Goal: Task Accomplishment & Management: Complete application form

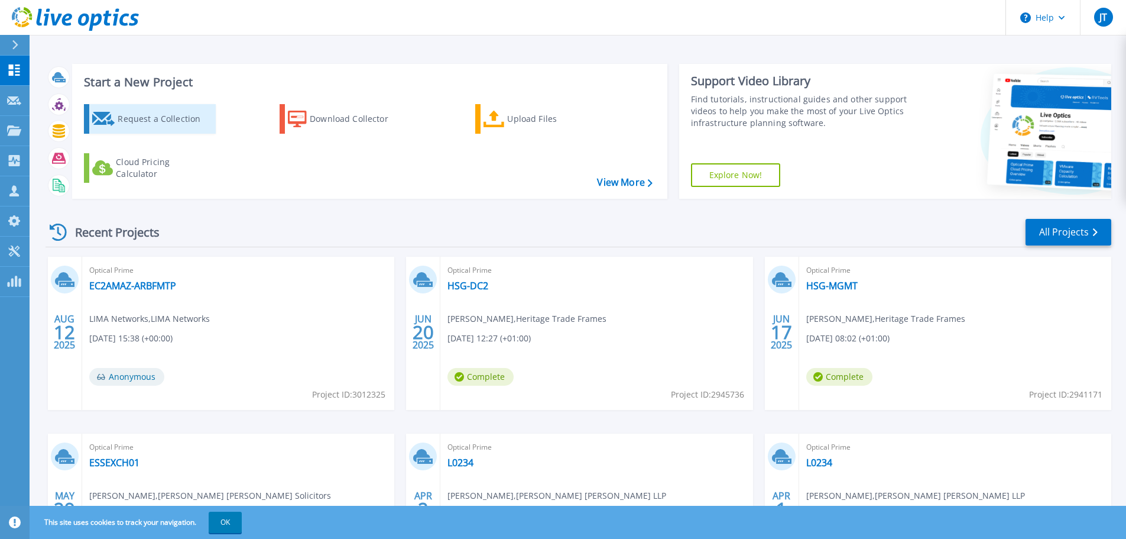
click at [189, 124] on div "Request a Collection" at bounding box center [165, 119] width 95 height 24
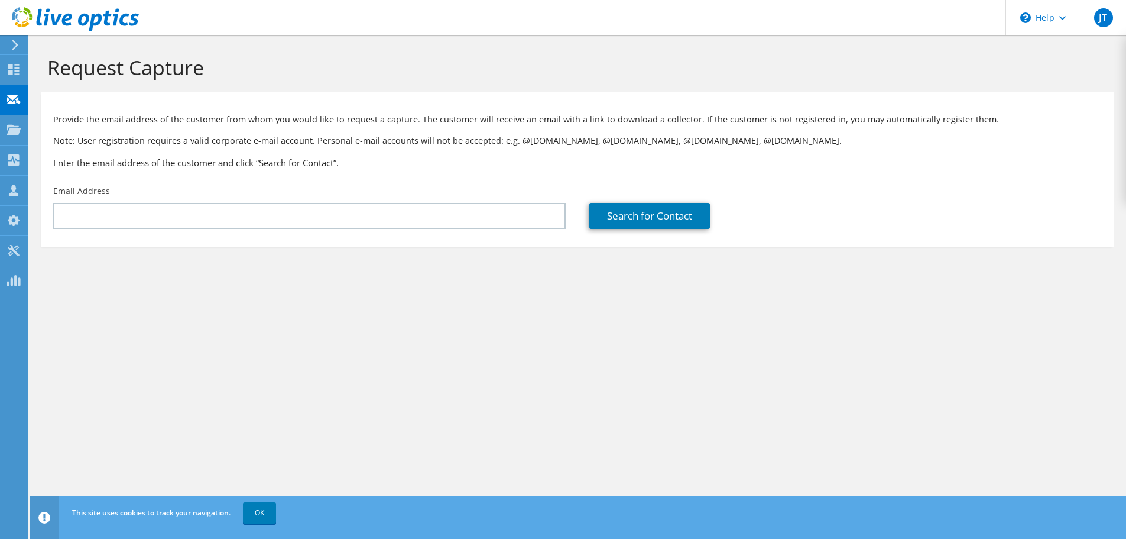
click at [411, 229] on div "Email Address" at bounding box center [309, 207] width 536 height 56
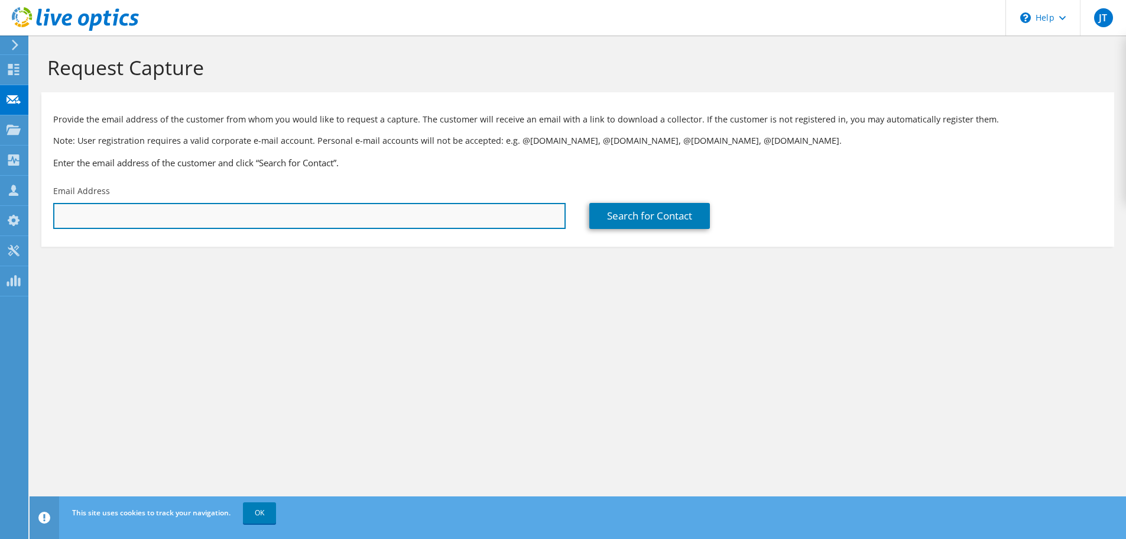
click at [385, 222] on input "text" at bounding box center [309, 216] width 513 height 26
click at [99, 216] on input "[PERSON_NAME]" at bounding box center [309, 216] width 513 height 26
drag, startPoint x: 99, startPoint y: 216, endPoint x: 61, endPoint y: 212, distance: 37.4
click at [61, 212] on input "[PERSON_NAME]" at bounding box center [309, 216] width 513 height 26
paste input ".[EMAIL_ADDRESS][DOMAIN_NAME]"
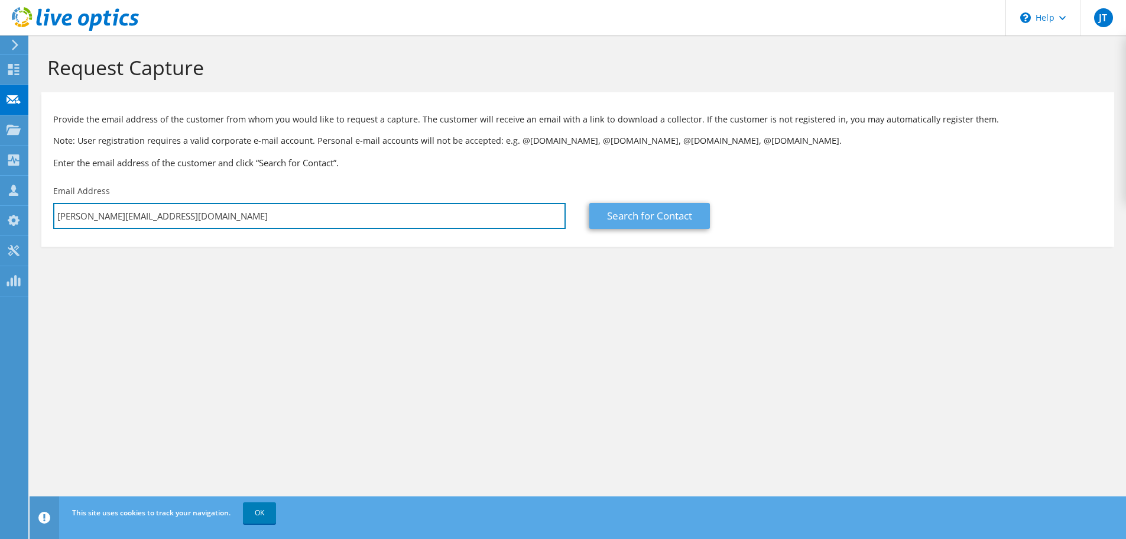
type input "[PERSON_NAME][EMAIL_ADDRESS][DOMAIN_NAME]"
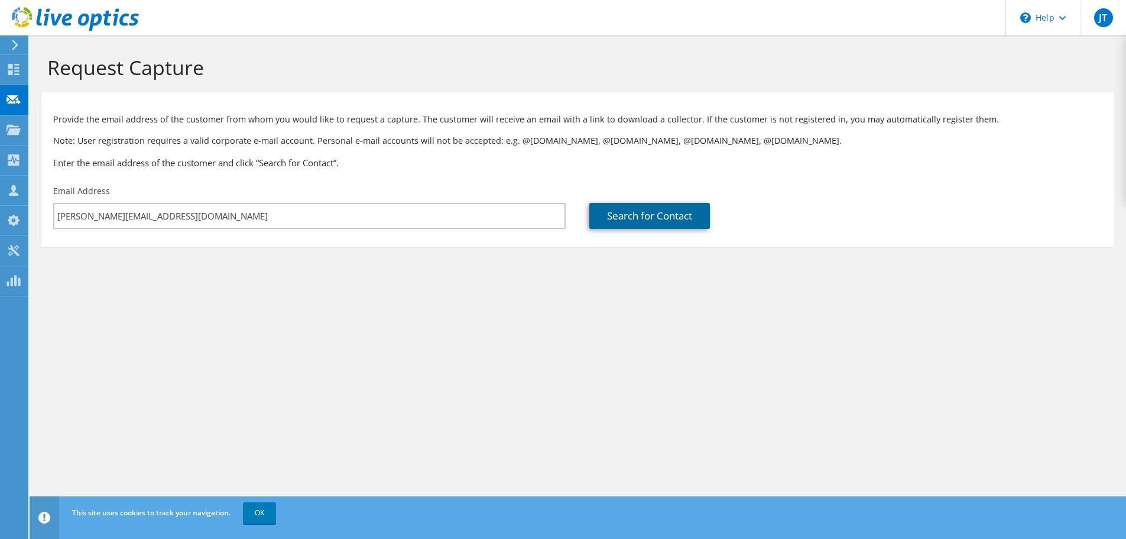
click at [656, 209] on link "Search for Contact" at bounding box center [650, 216] width 121 height 26
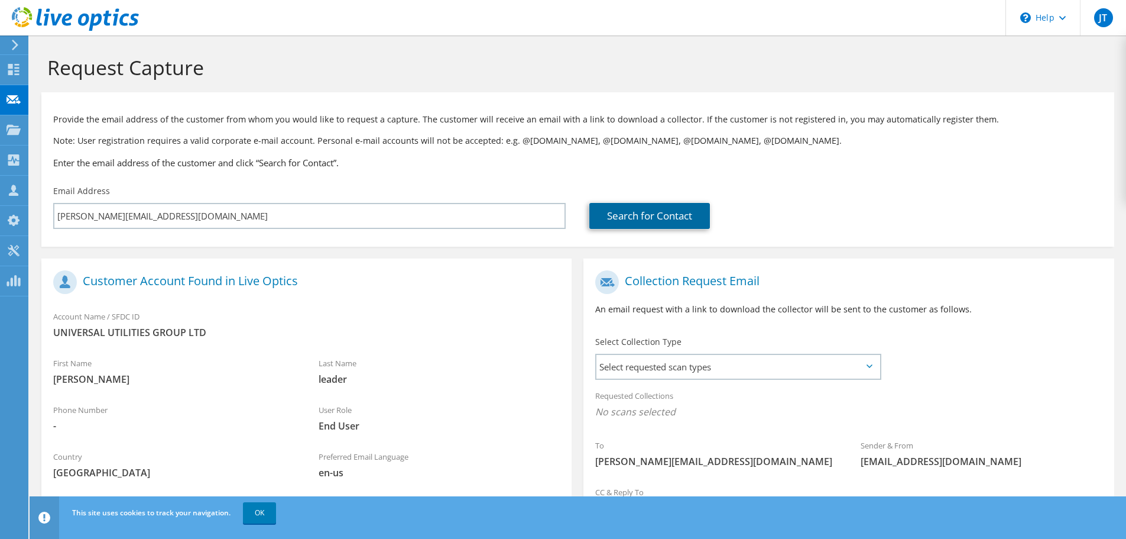
scroll to position [108, 0]
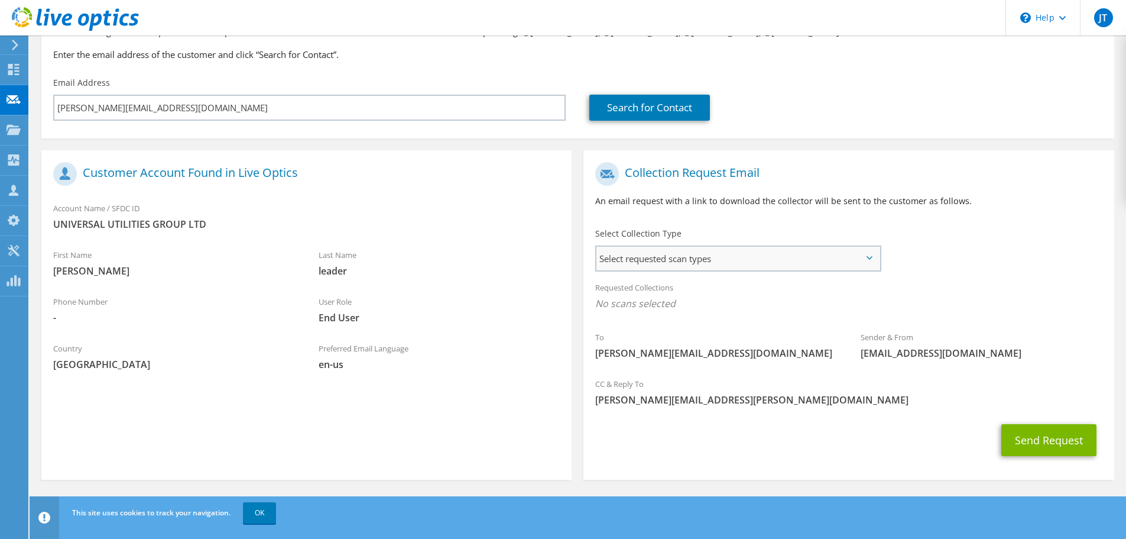
click at [786, 263] on span "Select requested scan types" at bounding box center [738, 259] width 283 height 24
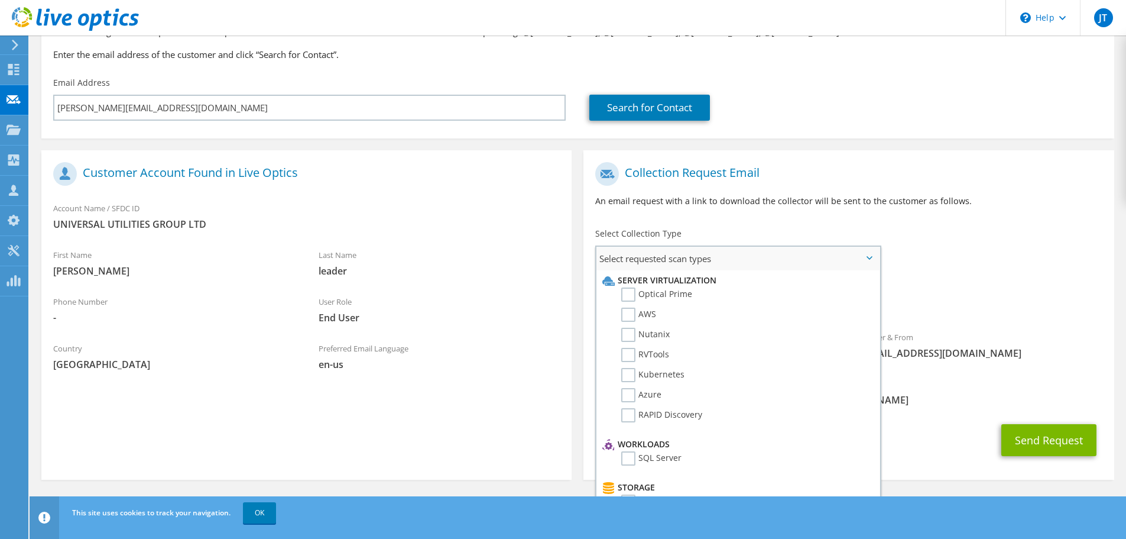
click at [691, 294] on li "Optical Prime" at bounding box center [737, 297] width 274 height 20
click at [666, 293] on label "Optical Prime" at bounding box center [656, 294] width 71 height 14
click at [0, 0] on input "Optical Prime" at bounding box center [0, 0] width 0 height 0
click at [1055, 375] on div "CC & Reply To [PERSON_NAME][EMAIL_ADDRESS][PERSON_NAME][DOMAIN_NAME]" at bounding box center [849, 395] width 530 height 41
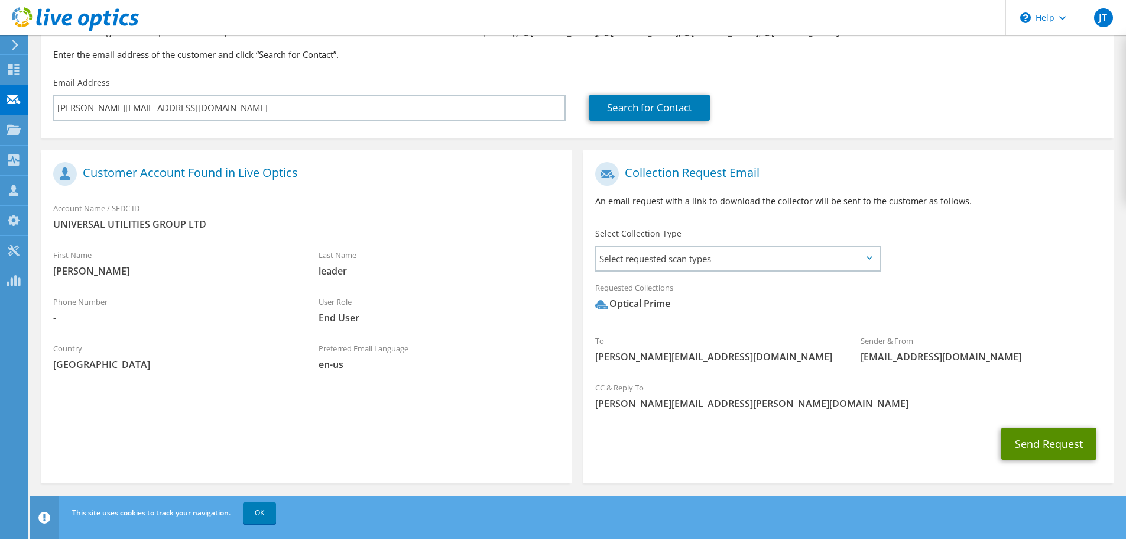
click at [1034, 443] on button "Send Request" at bounding box center [1049, 443] width 95 height 32
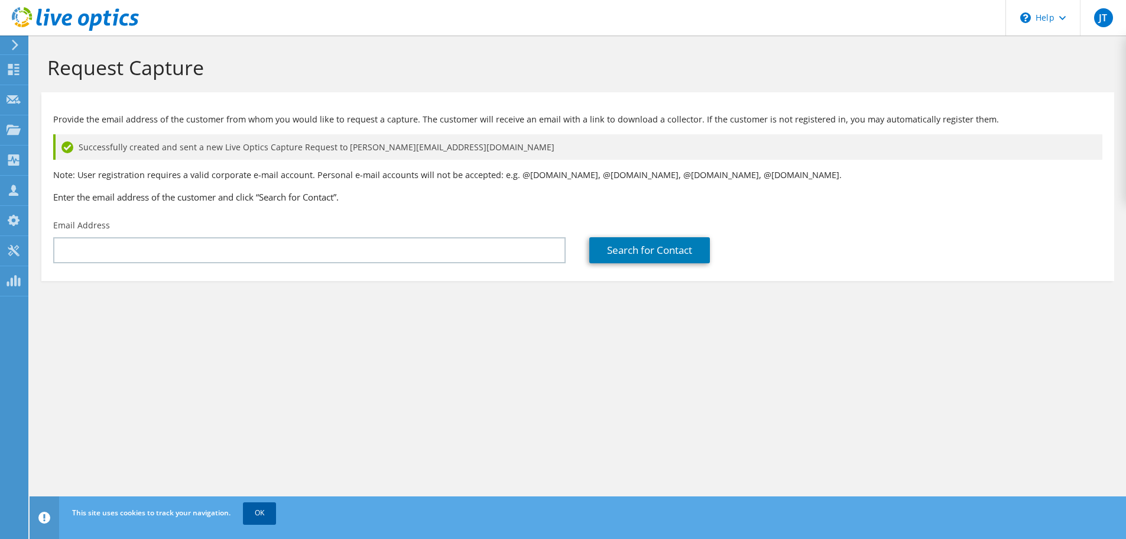
click at [267, 518] on link "OK" at bounding box center [259, 512] width 33 height 21
